Goal: Transaction & Acquisition: Purchase product/service

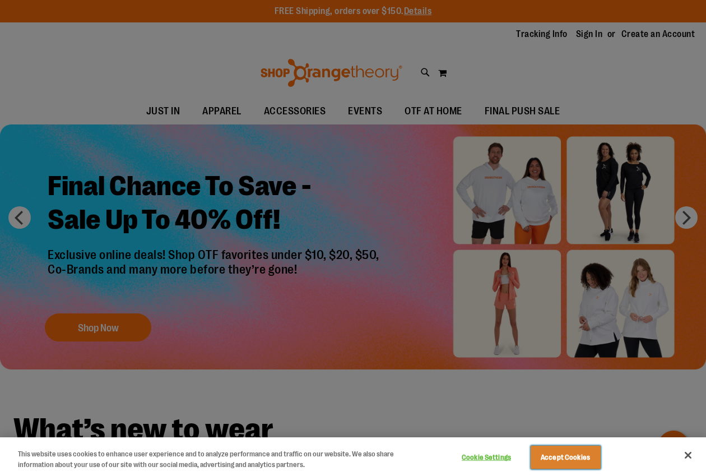
click at [575, 457] on button "Accept Cookies" at bounding box center [566, 457] width 70 height 24
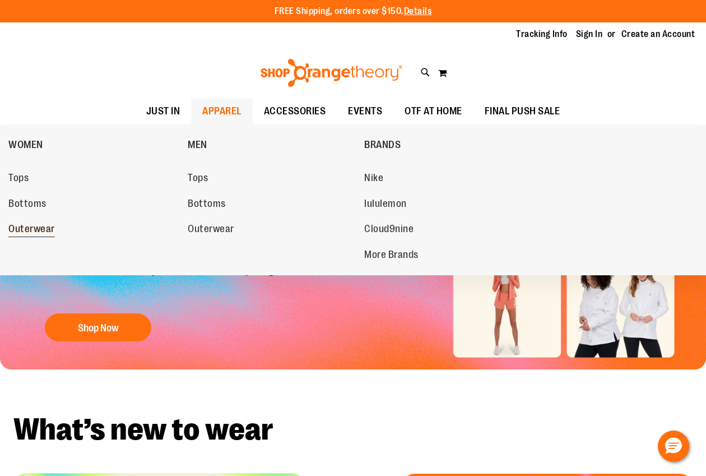
click at [45, 230] on span "Outerwear" at bounding box center [31, 230] width 47 height 14
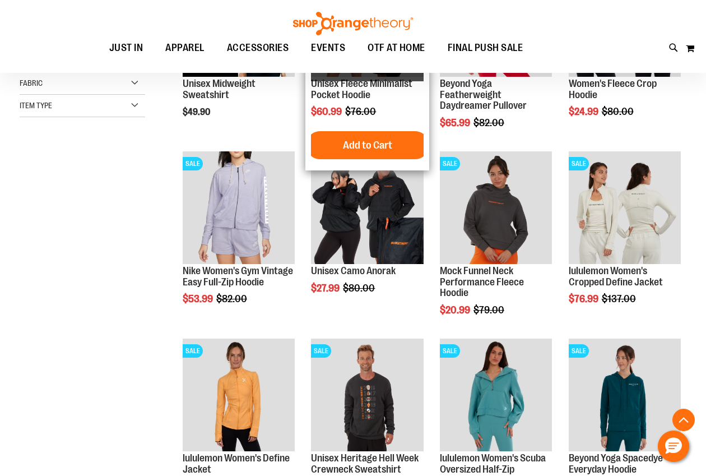
scroll to position [267, 0]
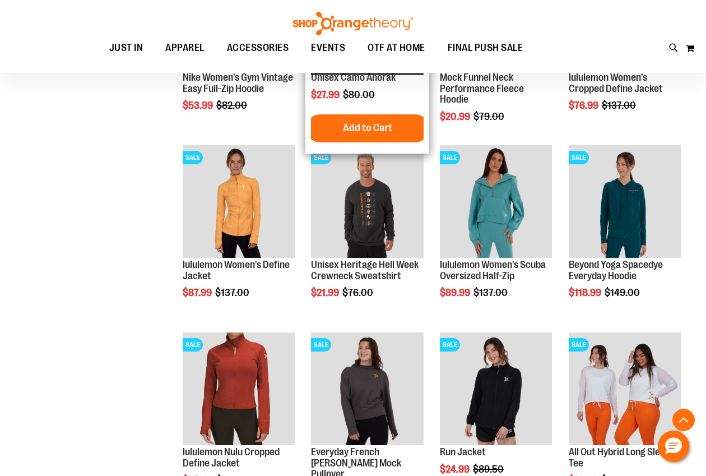
scroll to position [675, 0]
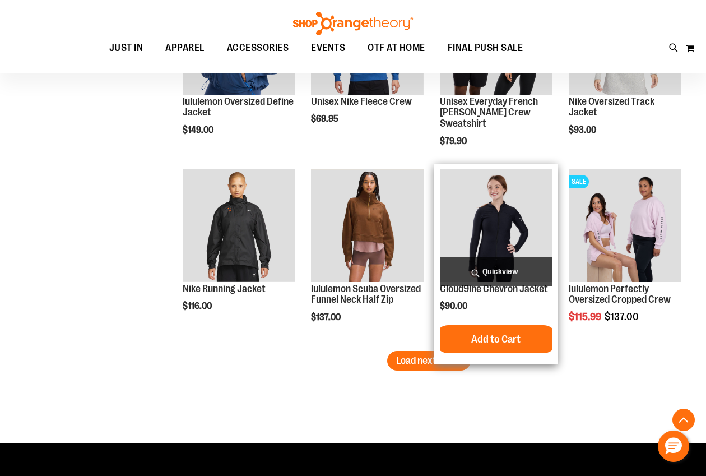
scroll to position [1567, 0]
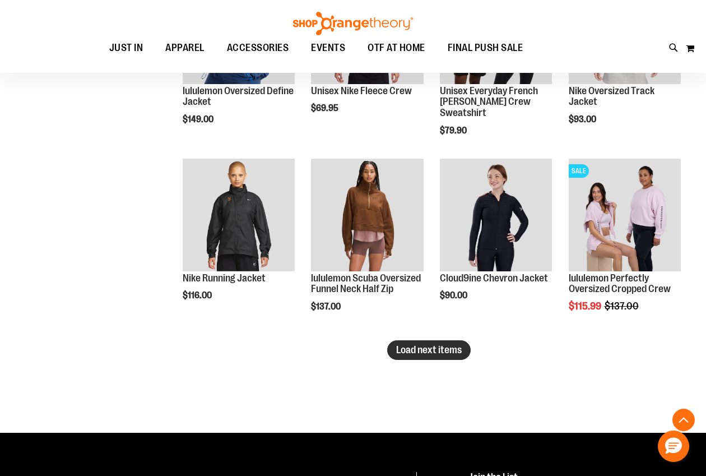
click at [409, 356] on button "Load next items" at bounding box center [428, 350] width 83 height 20
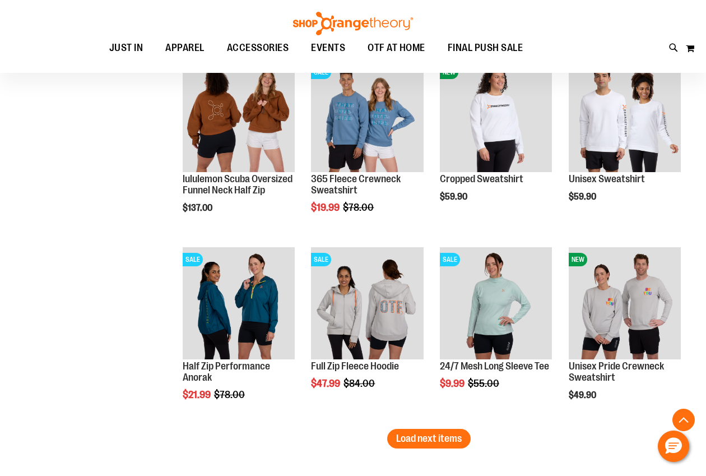
scroll to position [2050, 0]
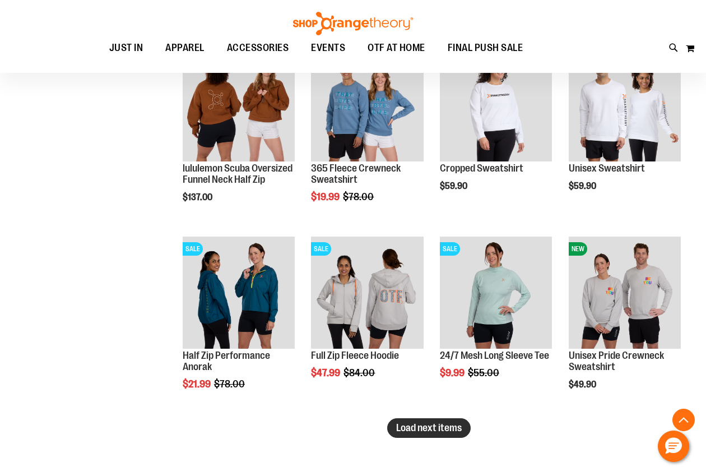
click at [450, 422] on span "Load next items" at bounding box center [429, 427] width 66 height 11
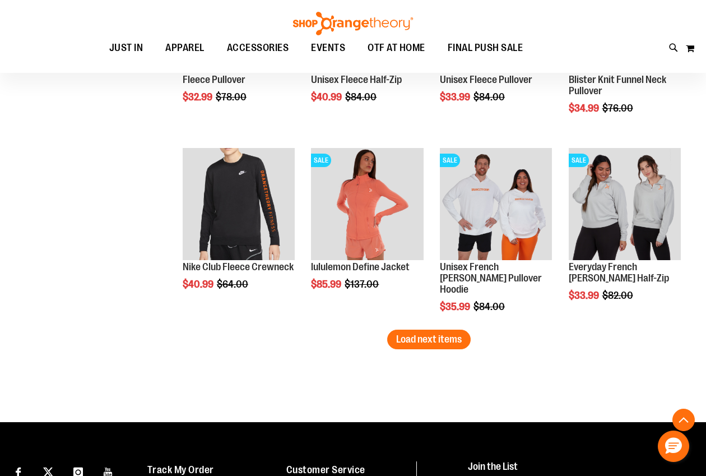
scroll to position [2760, 0]
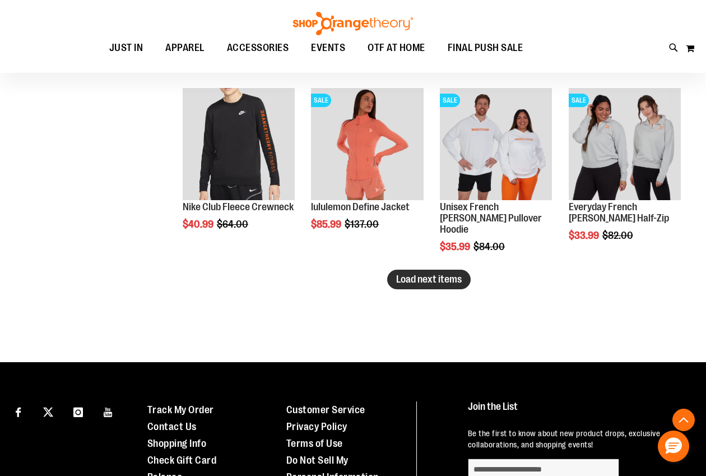
click at [422, 282] on span "Load next items" at bounding box center [429, 278] width 66 height 11
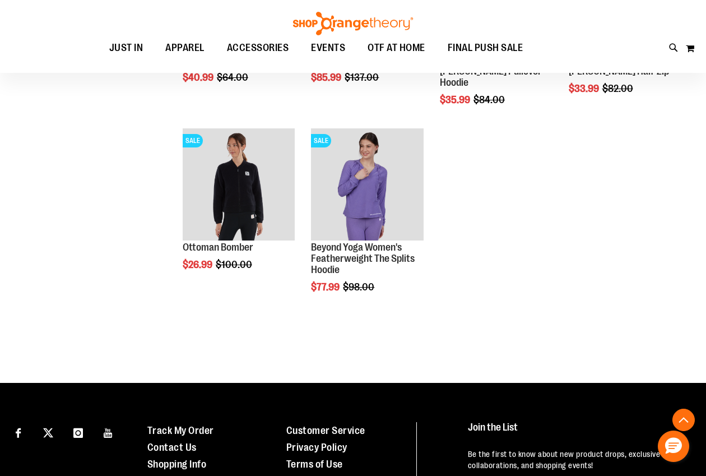
scroll to position [2914, 0]
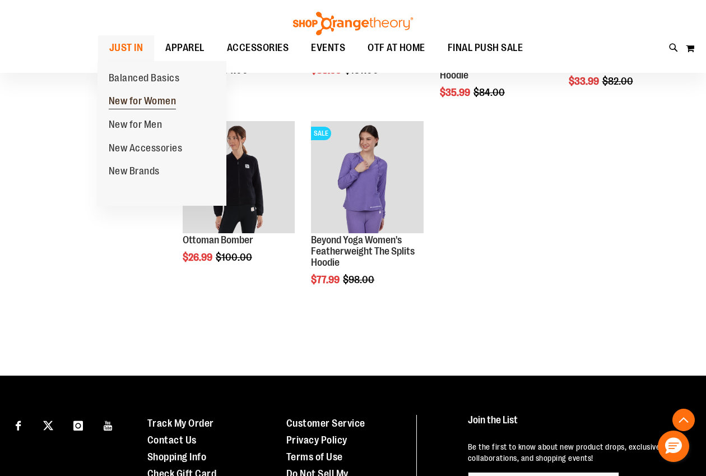
click at [158, 108] on span "New for Women" at bounding box center [143, 102] width 68 height 14
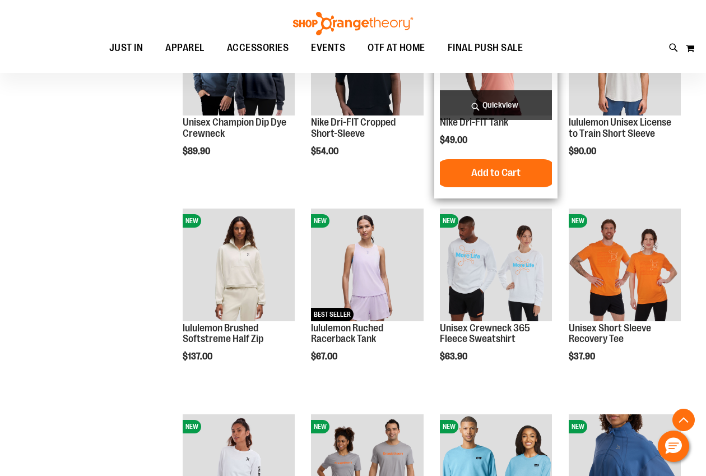
scroll to position [642, 0]
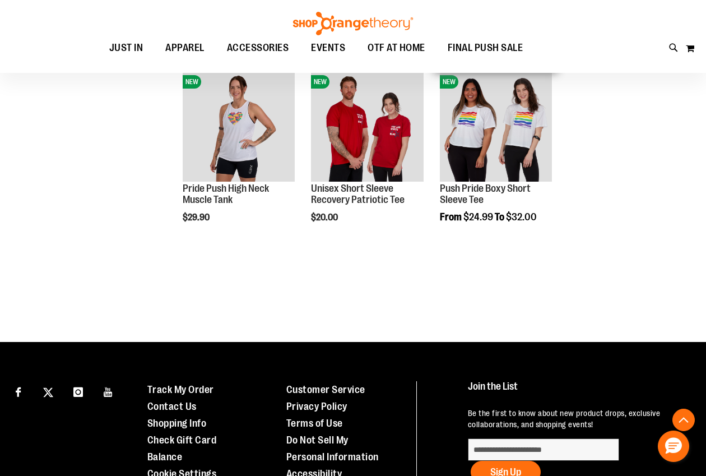
scroll to position [1716, 0]
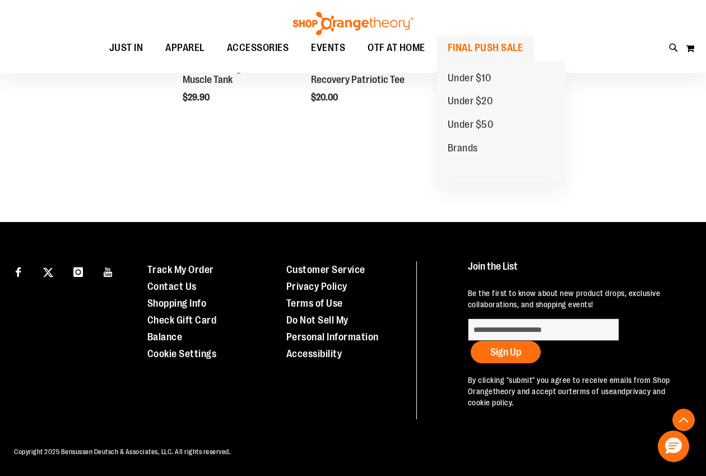
click at [468, 55] on span "FINAL PUSH SALE" at bounding box center [486, 47] width 76 height 25
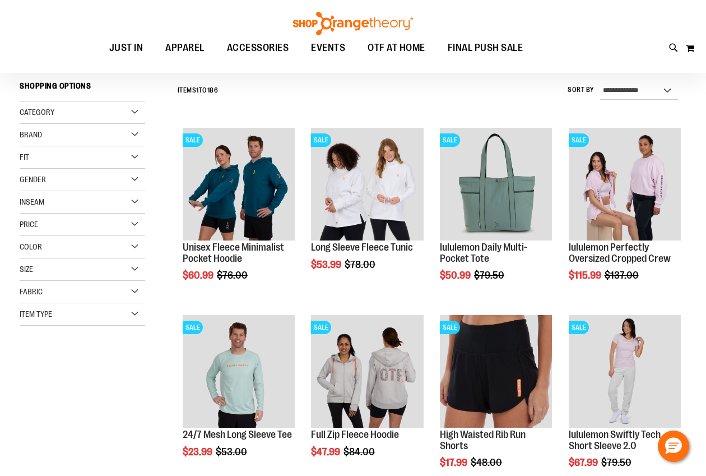
scroll to position [170, 0]
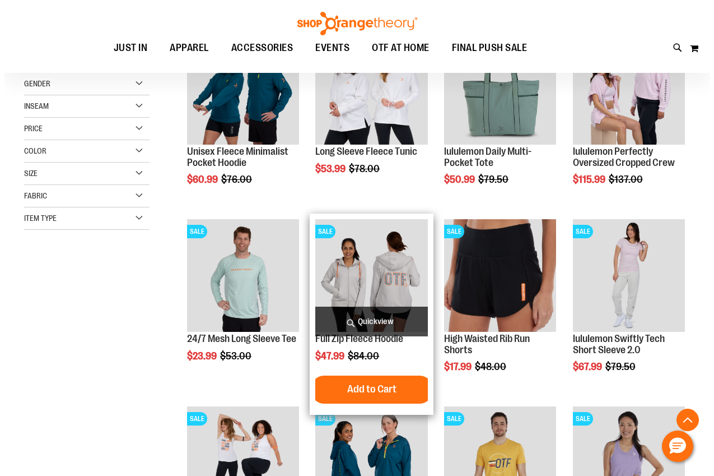
scroll to position [140, 0]
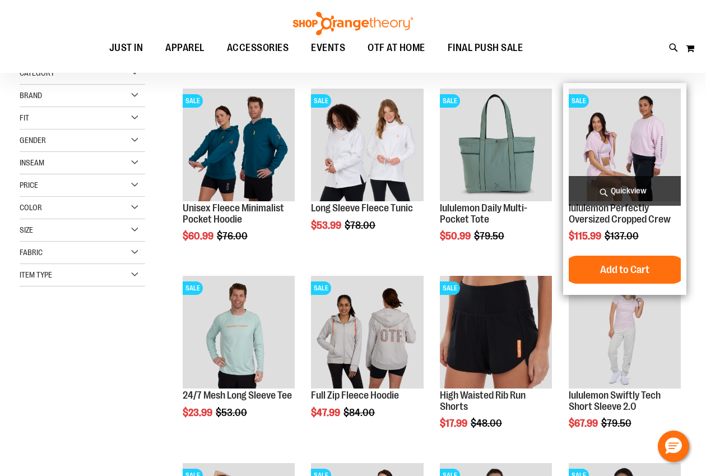
click at [585, 182] on span "Quickview" at bounding box center [625, 191] width 112 height 30
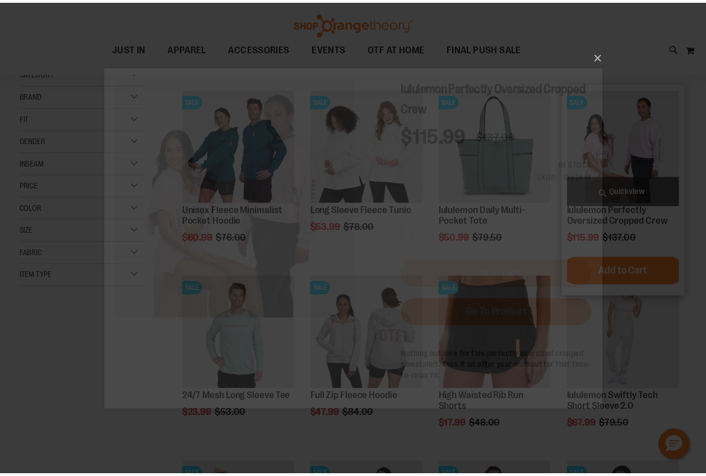
scroll to position [0, 0]
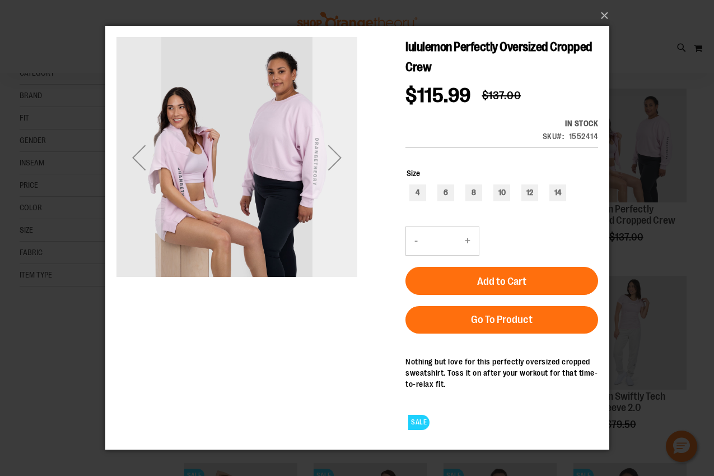
click at [345, 157] on div "Next" at bounding box center [334, 157] width 45 height 45
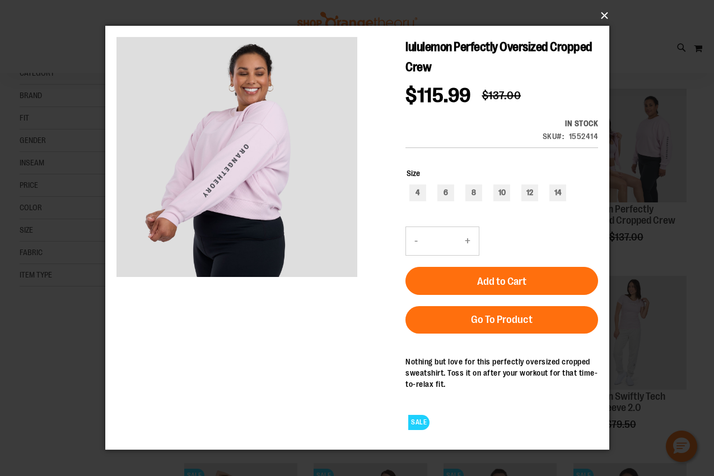
click at [599, 20] on button "×" at bounding box center [361, 15] width 504 height 25
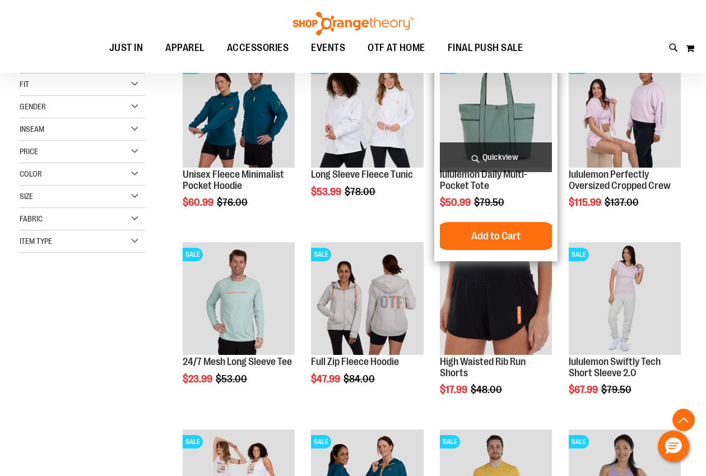
scroll to position [227, 0]
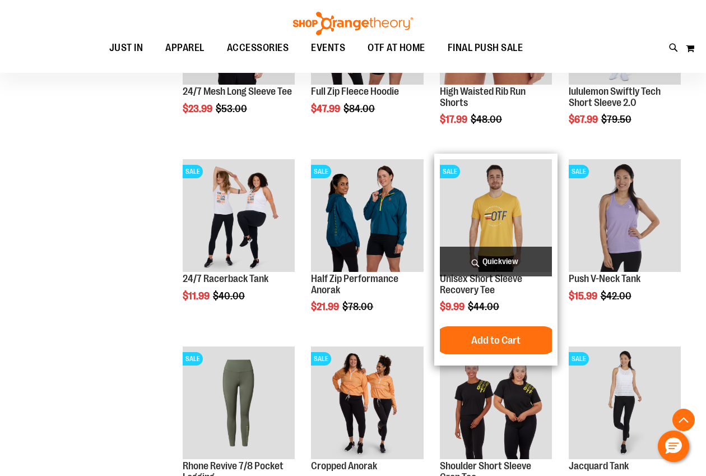
scroll to position [580, 0]
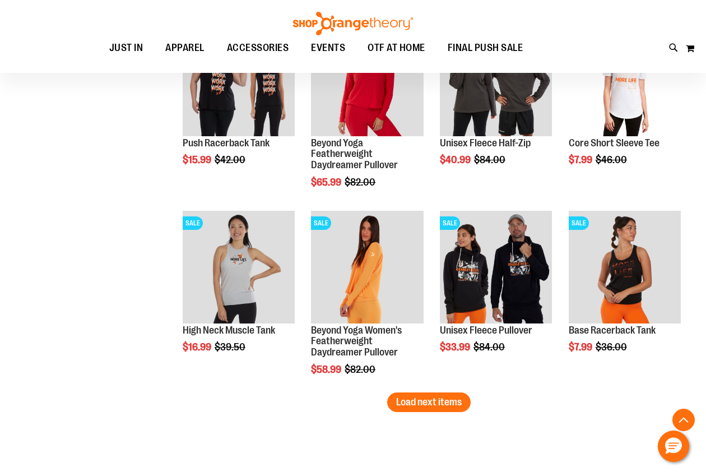
scroll to position [1545, 0]
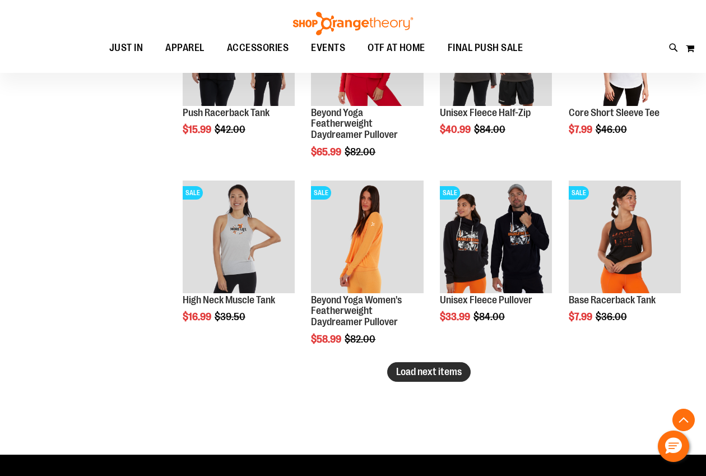
click at [455, 362] on button "Load next items" at bounding box center [428, 372] width 83 height 20
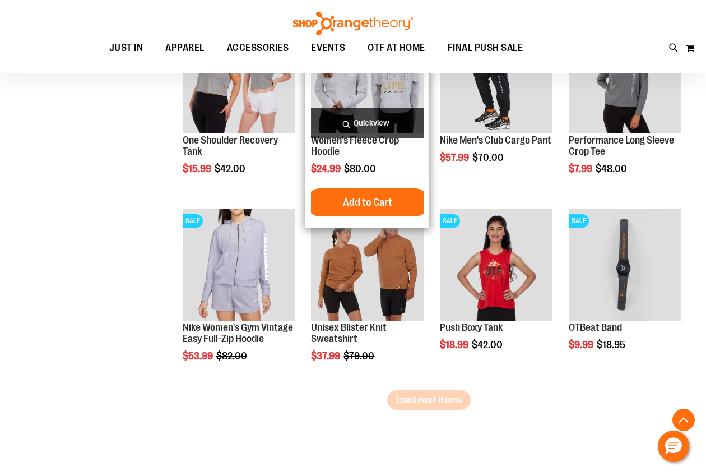
scroll to position [2079, 0]
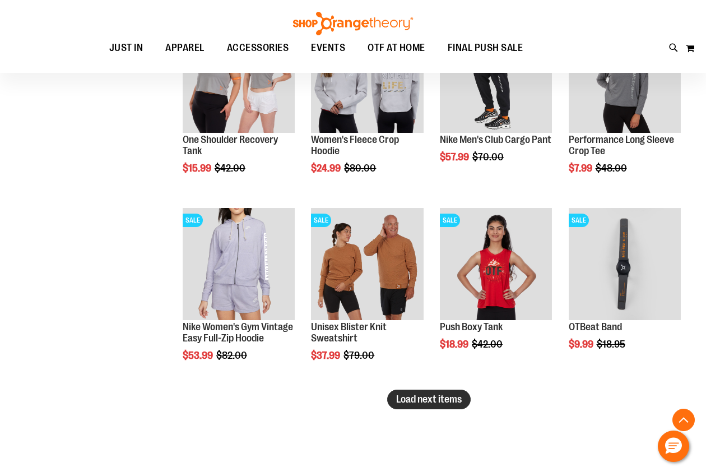
click at [435, 391] on button "Load next items" at bounding box center [428, 399] width 83 height 20
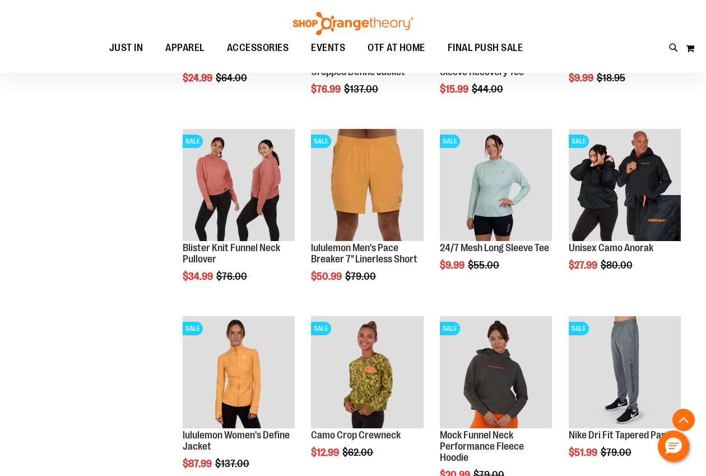
scroll to position [2669, 0]
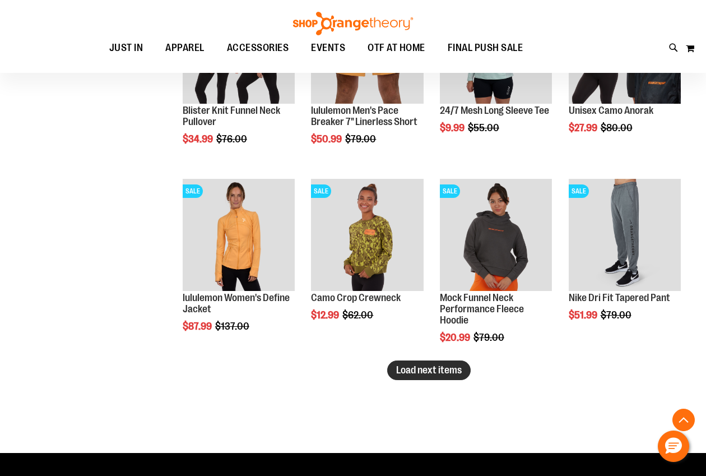
click at [409, 368] on span "Load next items" at bounding box center [429, 369] width 66 height 11
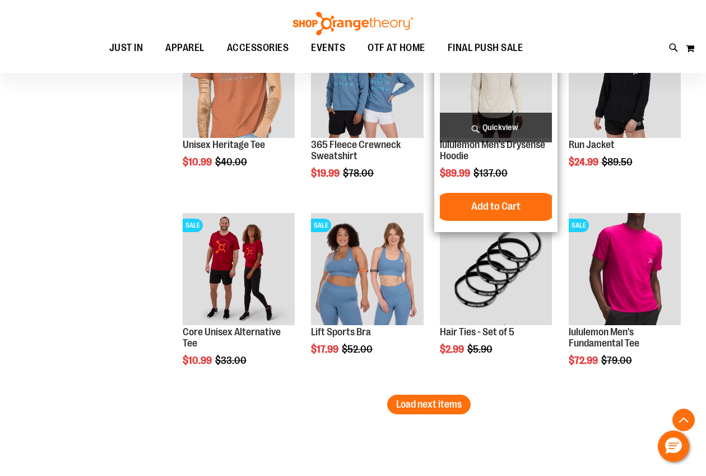
scroll to position [3210, 0]
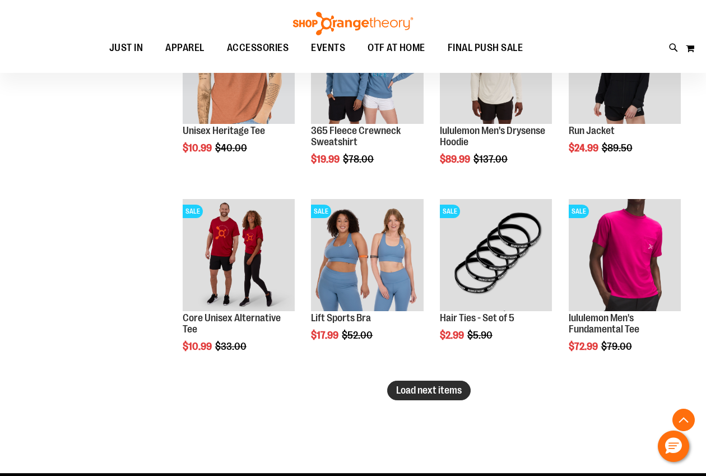
click at [434, 388] on span "Load next items" at bounding box center [429, 389] width 66 height 11
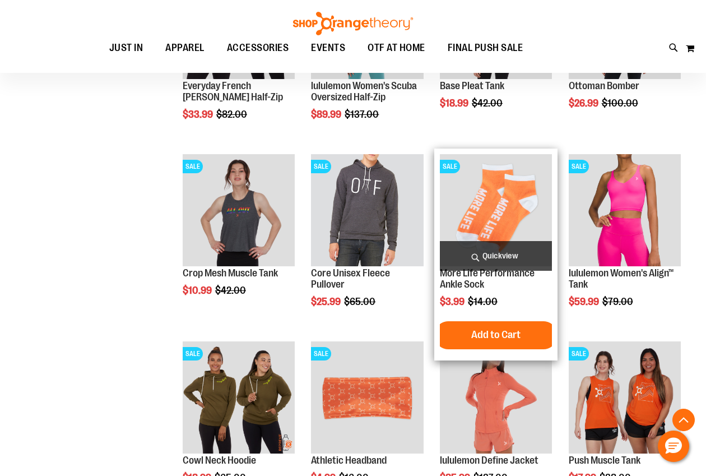
scroll to position [3716, 0]
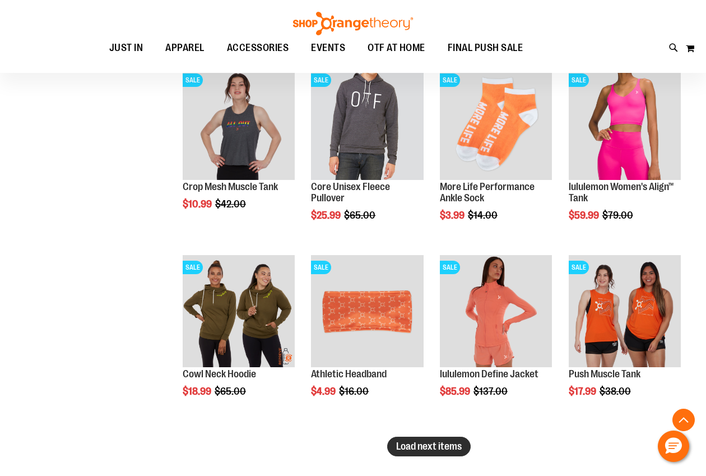
click at [425, 438] on button "Load next items" at bounding box center [428, 446] width 83 height 20
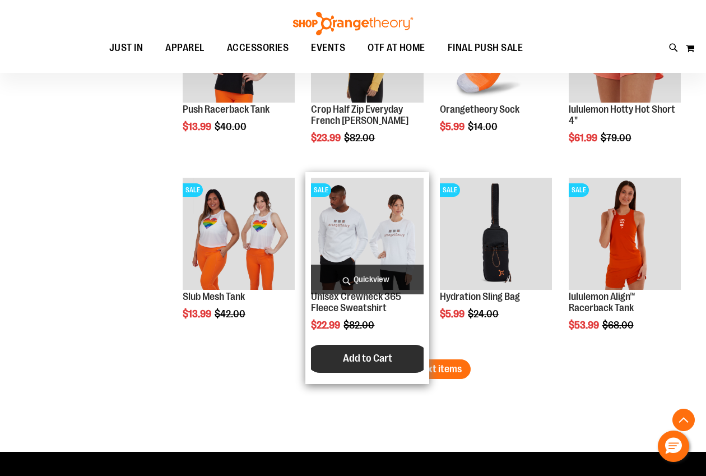
scroll to position [4363, 0]
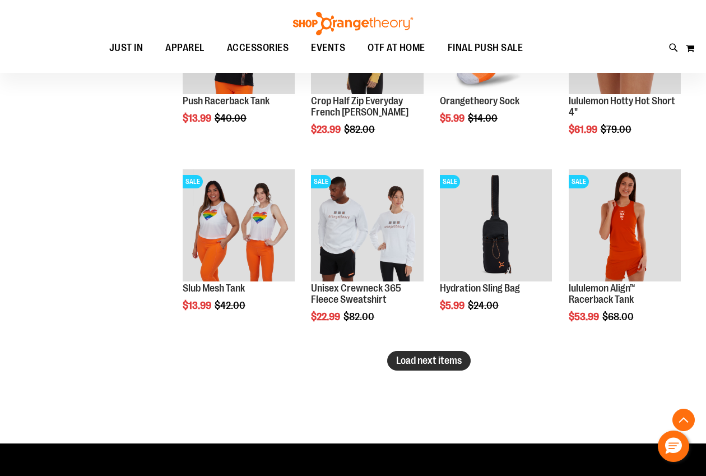
click at [438, 360] on span "Load next items" at bounding box center [429, 360] width 66 height 11
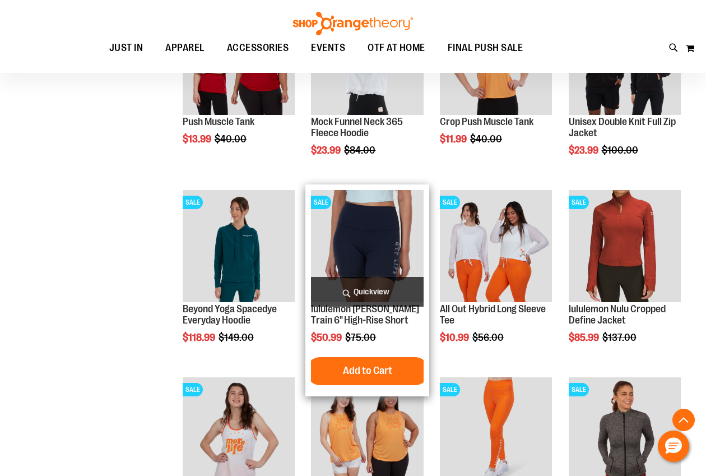
scroll to position [4905, 0]
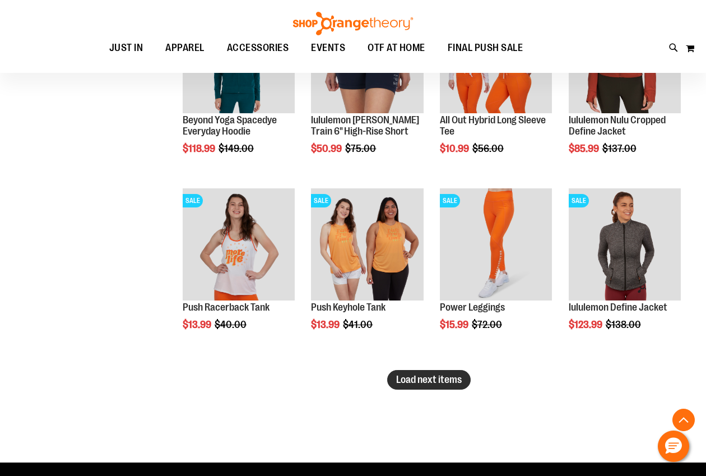
click at [433, 372] on button "Load next items" at bounding box center [428, 380] width 83 height 20
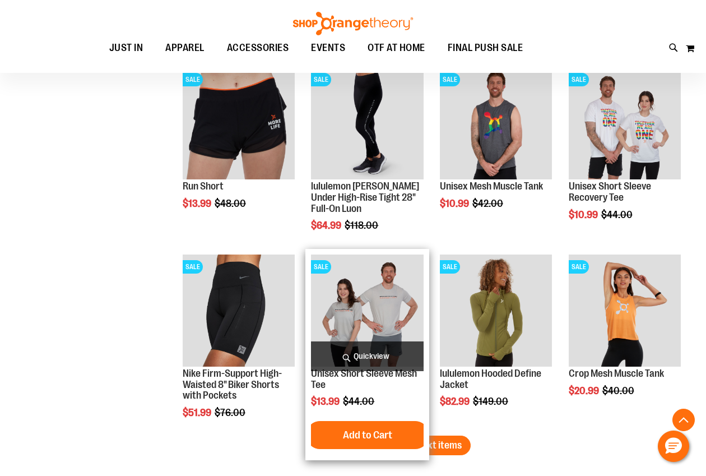
scroll to position [5450, 0]
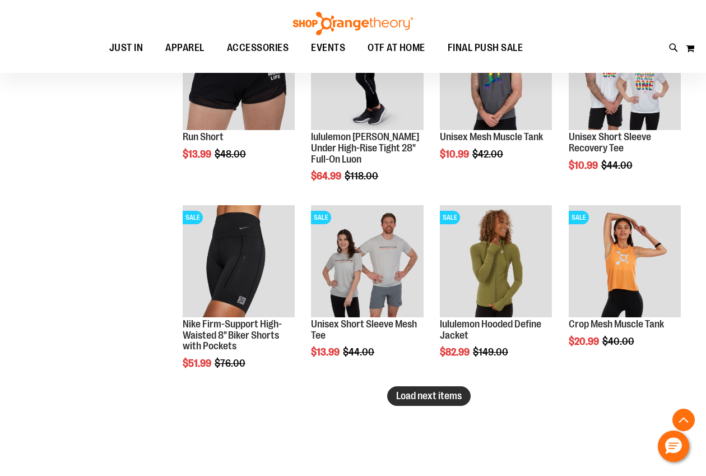
click at [448, 392] on span "Load next items" at bounding box center [429, 395] width 66 height 11
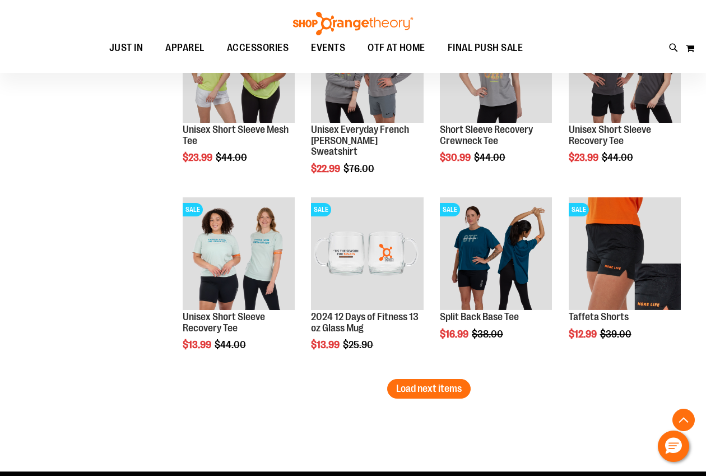
scroll to position [6112, 0]
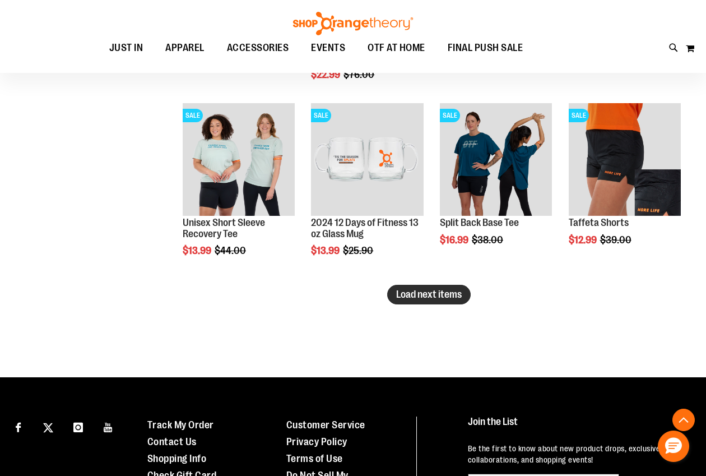
click at [459, 295] on span "Load next items" at bounding box center [429, 294] width 66 height 11
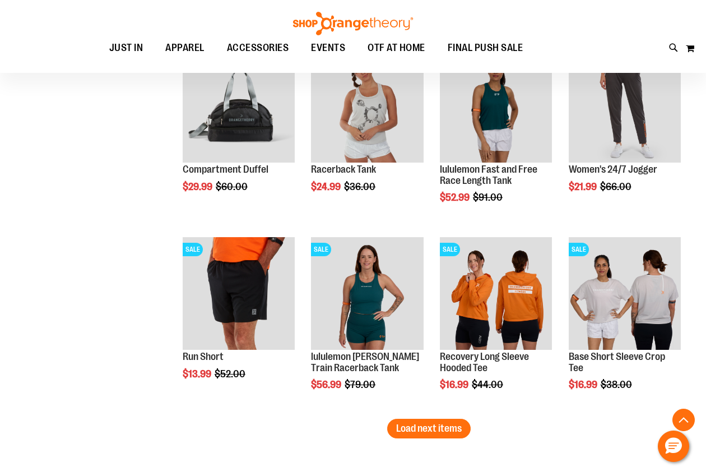
scroll to position [6549, 0]
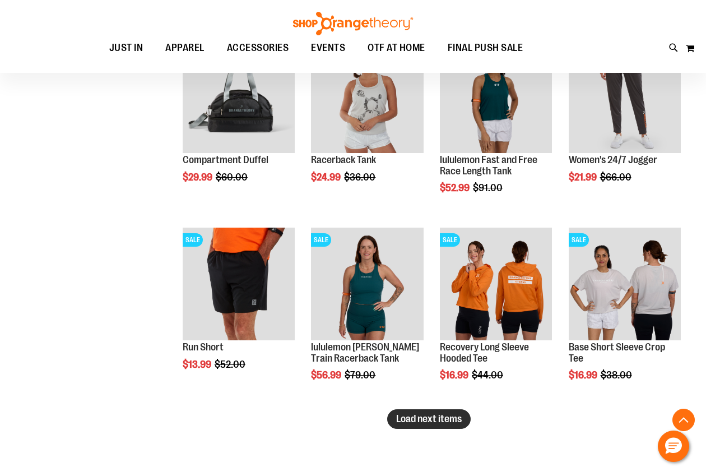
click at [424, 413] on span "Load next items" at bounding box center [429, 418] width 66 height 11
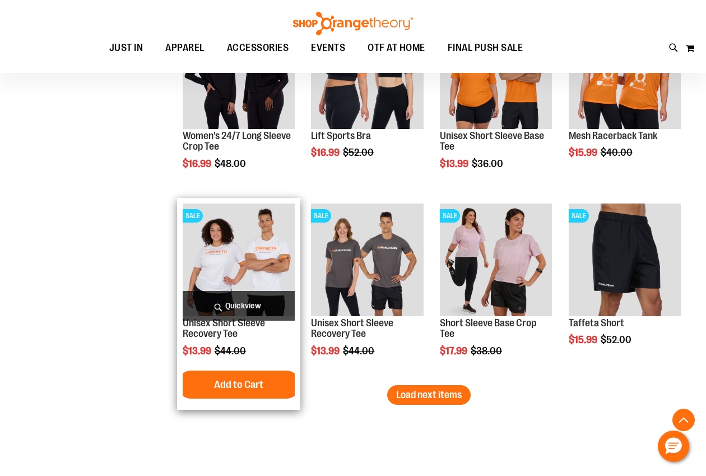
scroll to position [7152, 0]
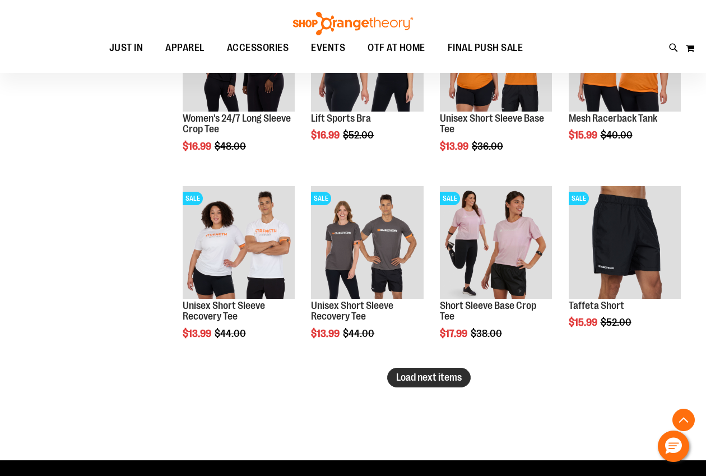
click at [445, 375] on span "Load next items" at bounding box center [429, 376] width 66 height 11
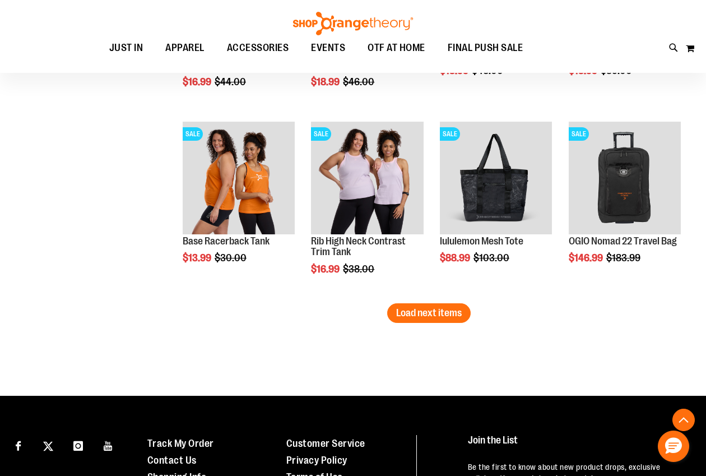
scroll to position [7892, 0]
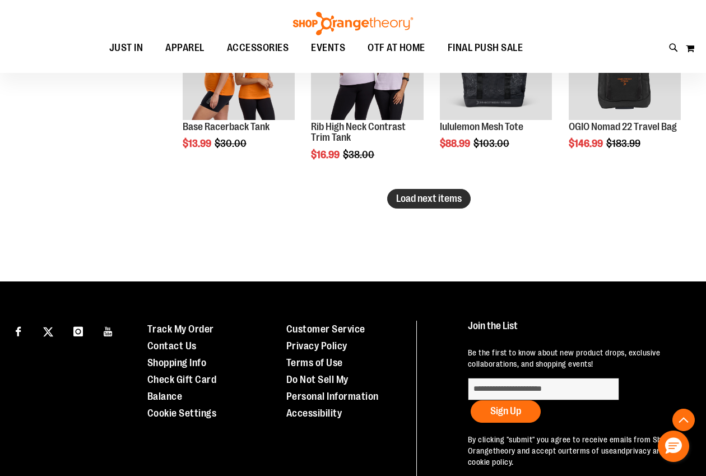
click at [417, 197] on span "Load next items" at bounding box center [429, 198] width 66 height 11
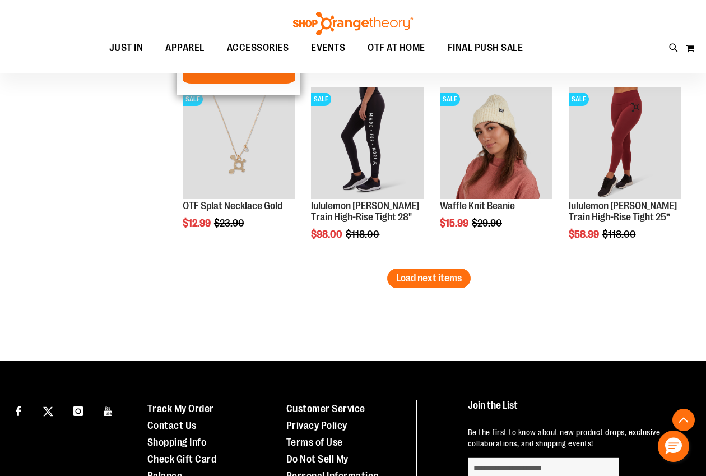
scroll to position [8379, 0]
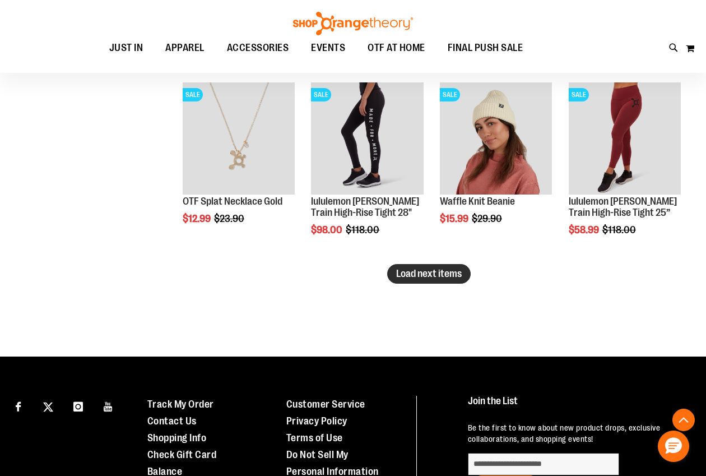
click at [404, 272] on span "Load next items" at bounding box center [429, 273] width 66 height 11
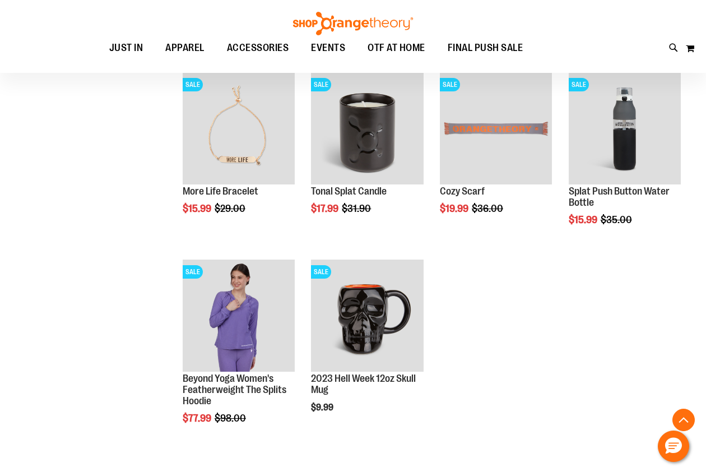
scroll to position [8773, 0]
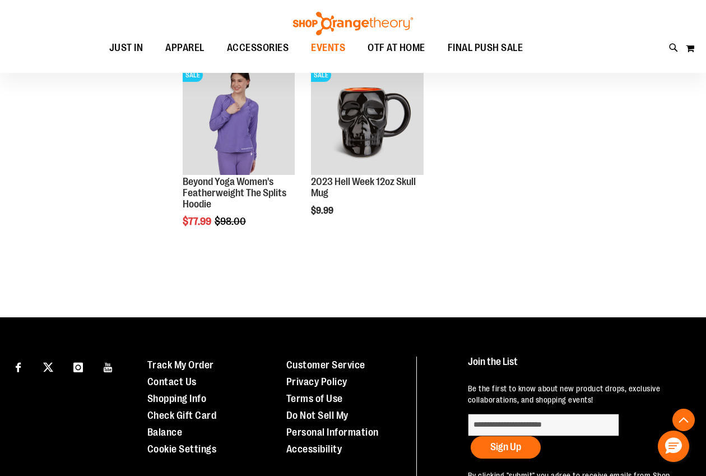
click at [327, 54] on span "EVENTS" at bounding box center [328, 47] width 34 height 25
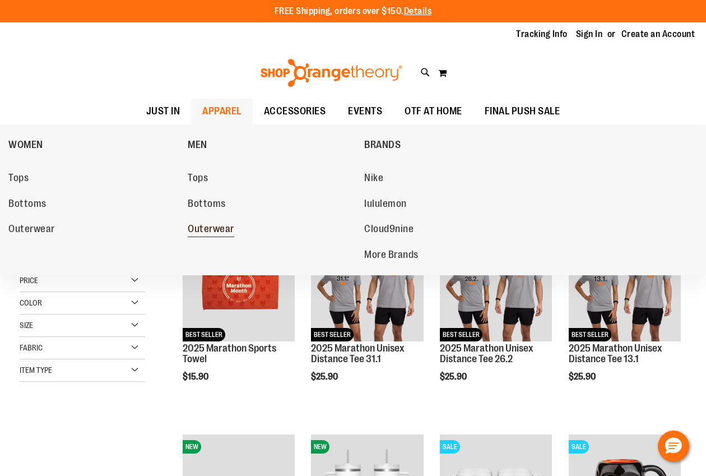
click at [199, 221] on link "Outerwear" at bounding box center [270, 229] width 165 height 20
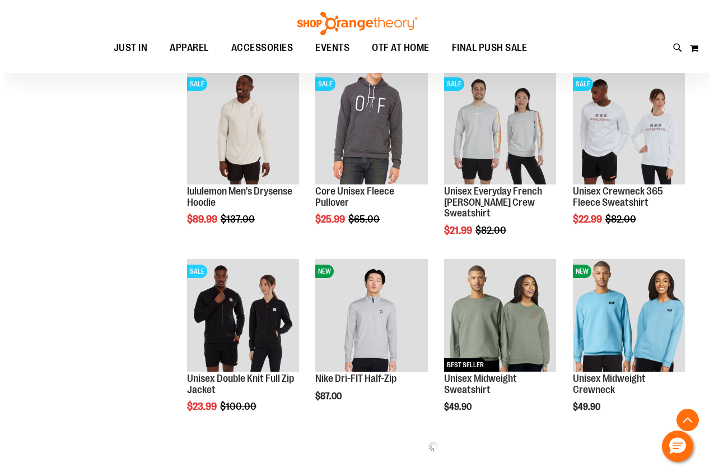
scroll to position [331, 0]
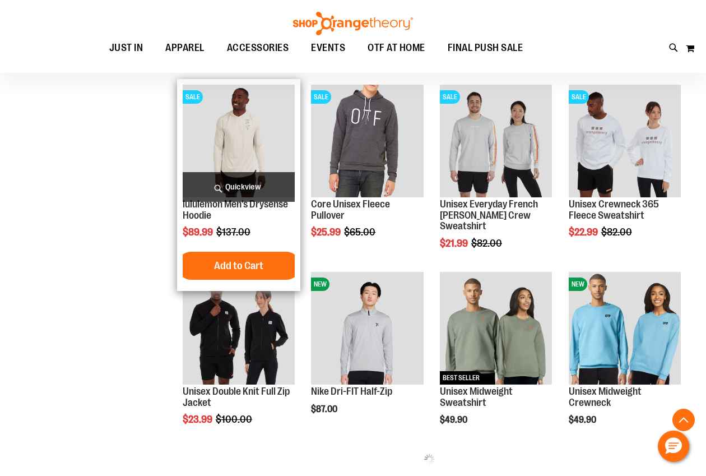
click at [236, 190] on span "Quickview" at bounding box center [239, 187] width 112 height 30
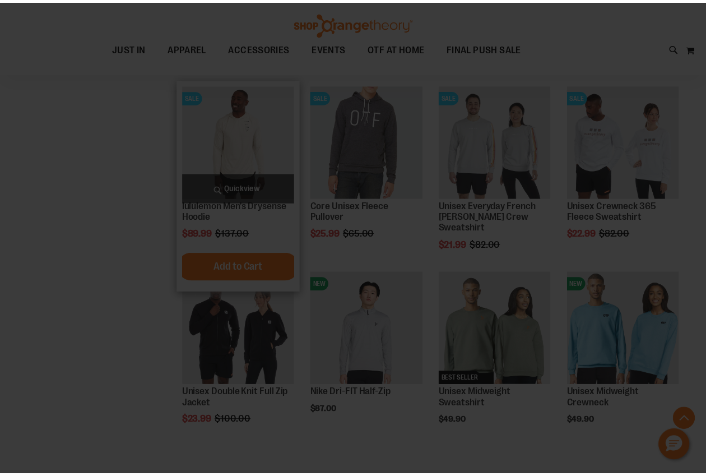
scroll to position [0, 0]
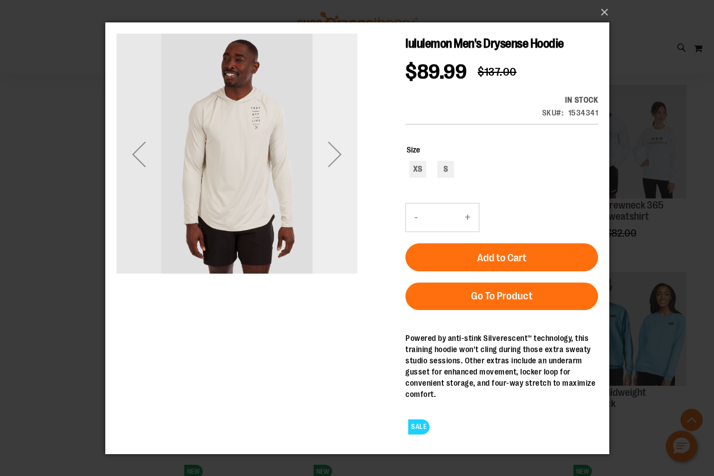
click at [328, 165] on div "Next" at bounding box center [334, 154] width 45 height 45
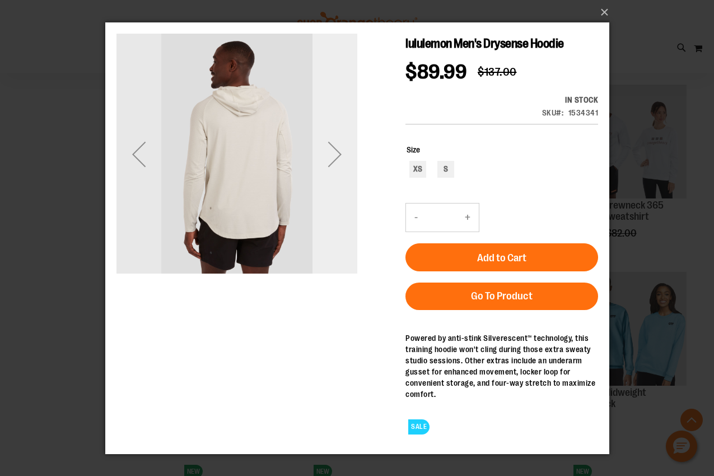
click at [328, 165] on div "Next" at bounding box center [334, 154] width 45 height 45
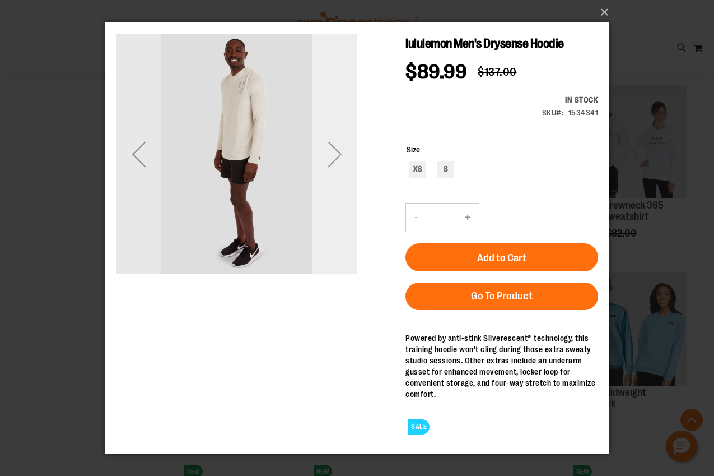
click at [328, 165] on div "Next" at bounding box center [334, 154] width 45 height 45
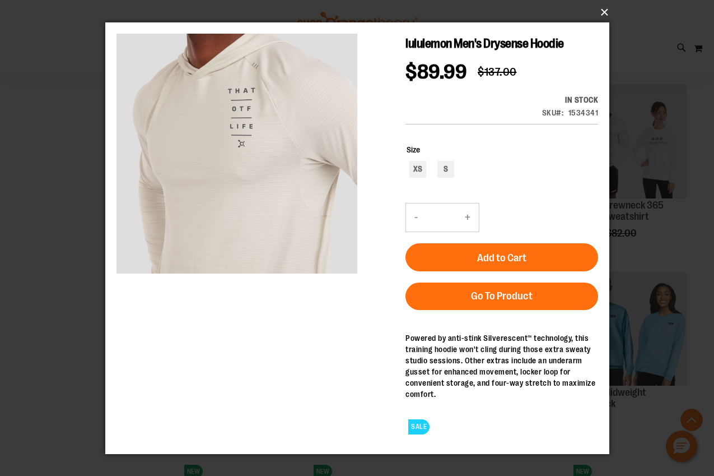
click at [606, 15] on button "×" at bounding box center [361, 12] width 504 height 25
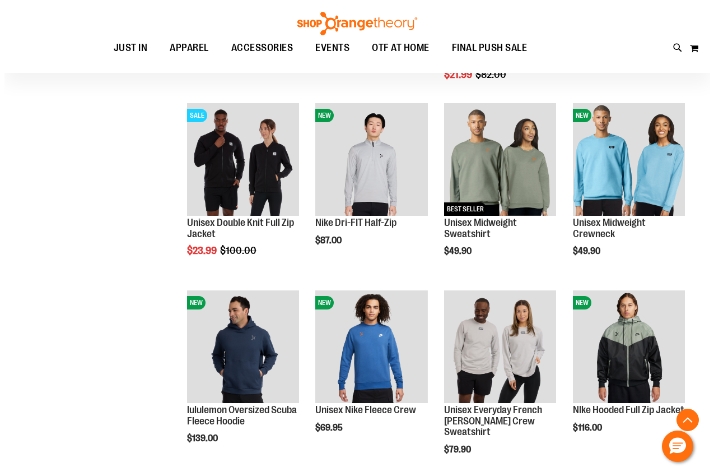
scroll to position [725, 0]
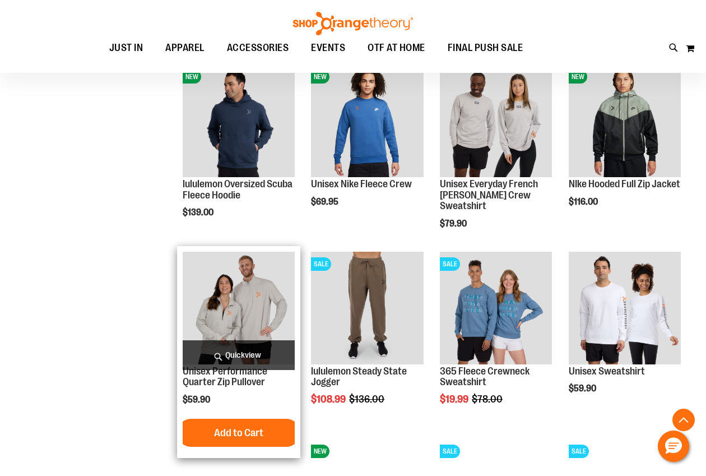
click at [268, 348] on span "Quickview" at bounding box center [239, 355] width 112 height 30
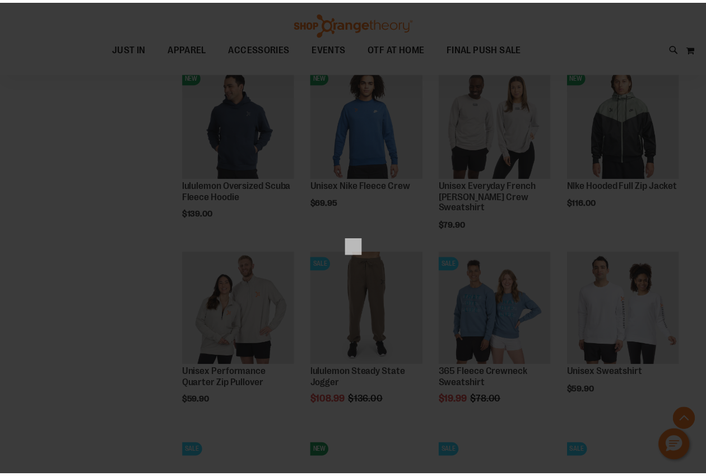
scroll to position [0, 0]
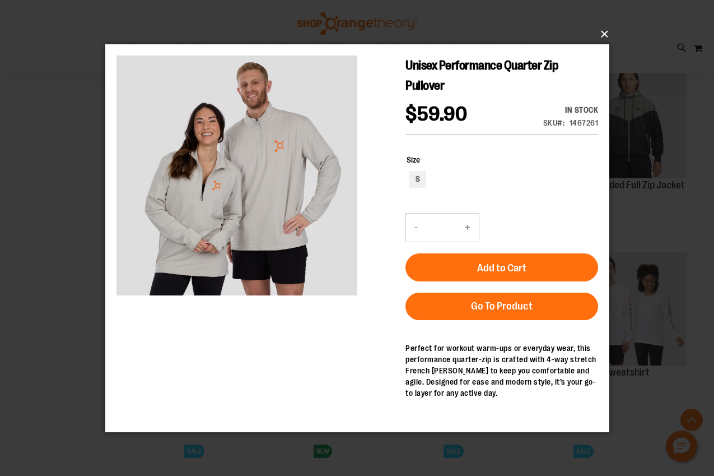
drag, startPoint x: 607, startPoint y: 32, endPoint x: 579, endPoint y: 55, distance: 35.9
click at [607, 32] on button "×" at bounding box center [361, 34] width 504 height 25
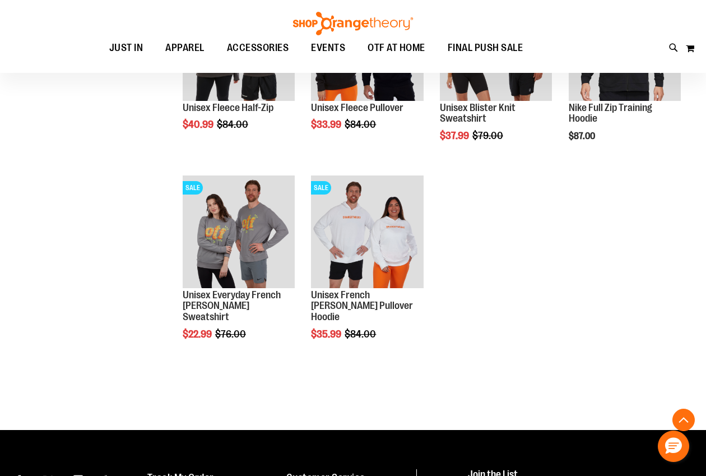
scroll to position [1410, 0]
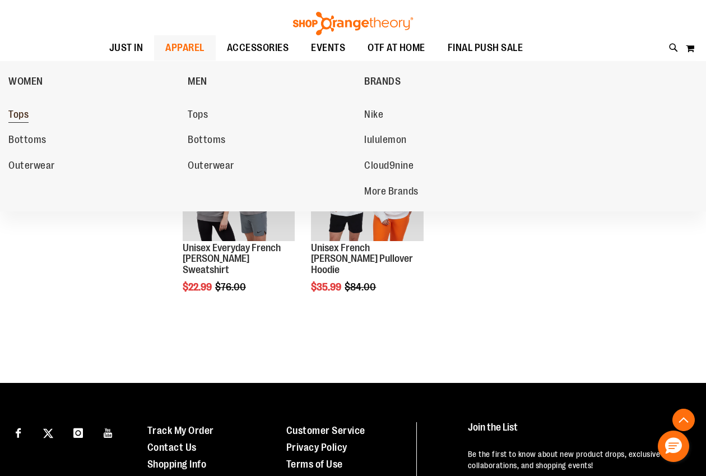
click at [22, 117] on span "Tops" at bounding box center [18, 116] width 20 height 14
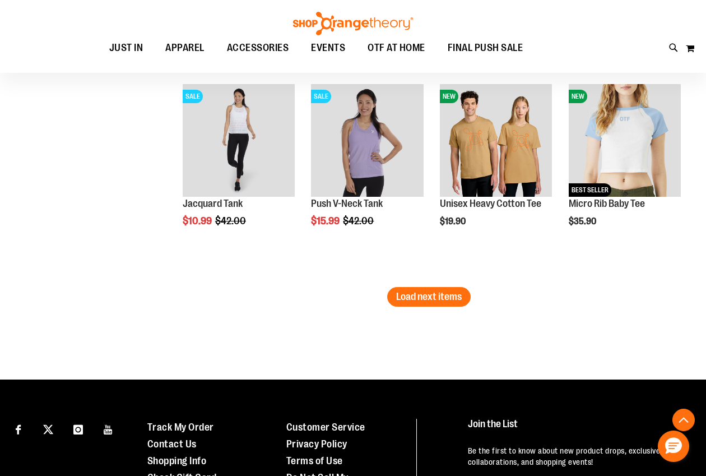
scroll to position [1811, 0]
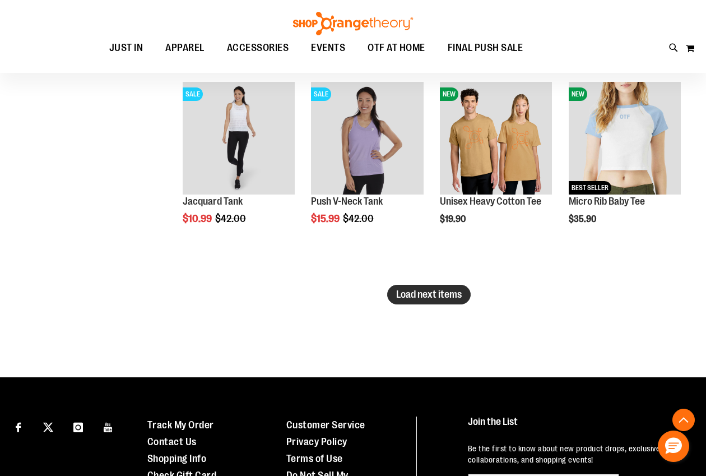
click at [406, 292] on span "Load next items" at bounding box center [429, 294] width 66 height 11
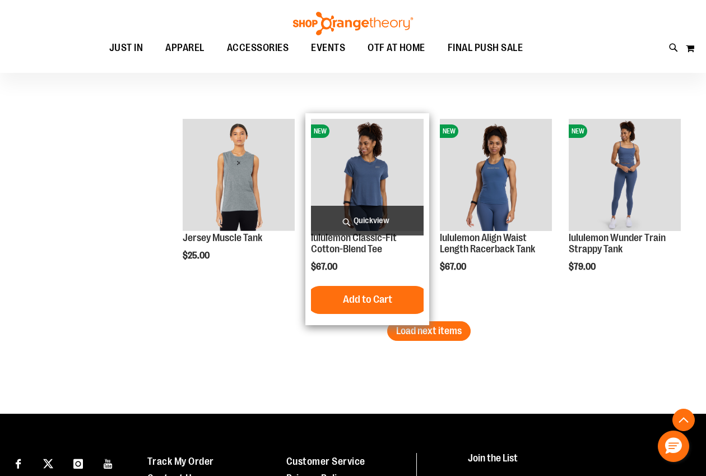
scroll to position [2399, 0]
